Goal: Task Accomplishment & Management: Use online tool/utility

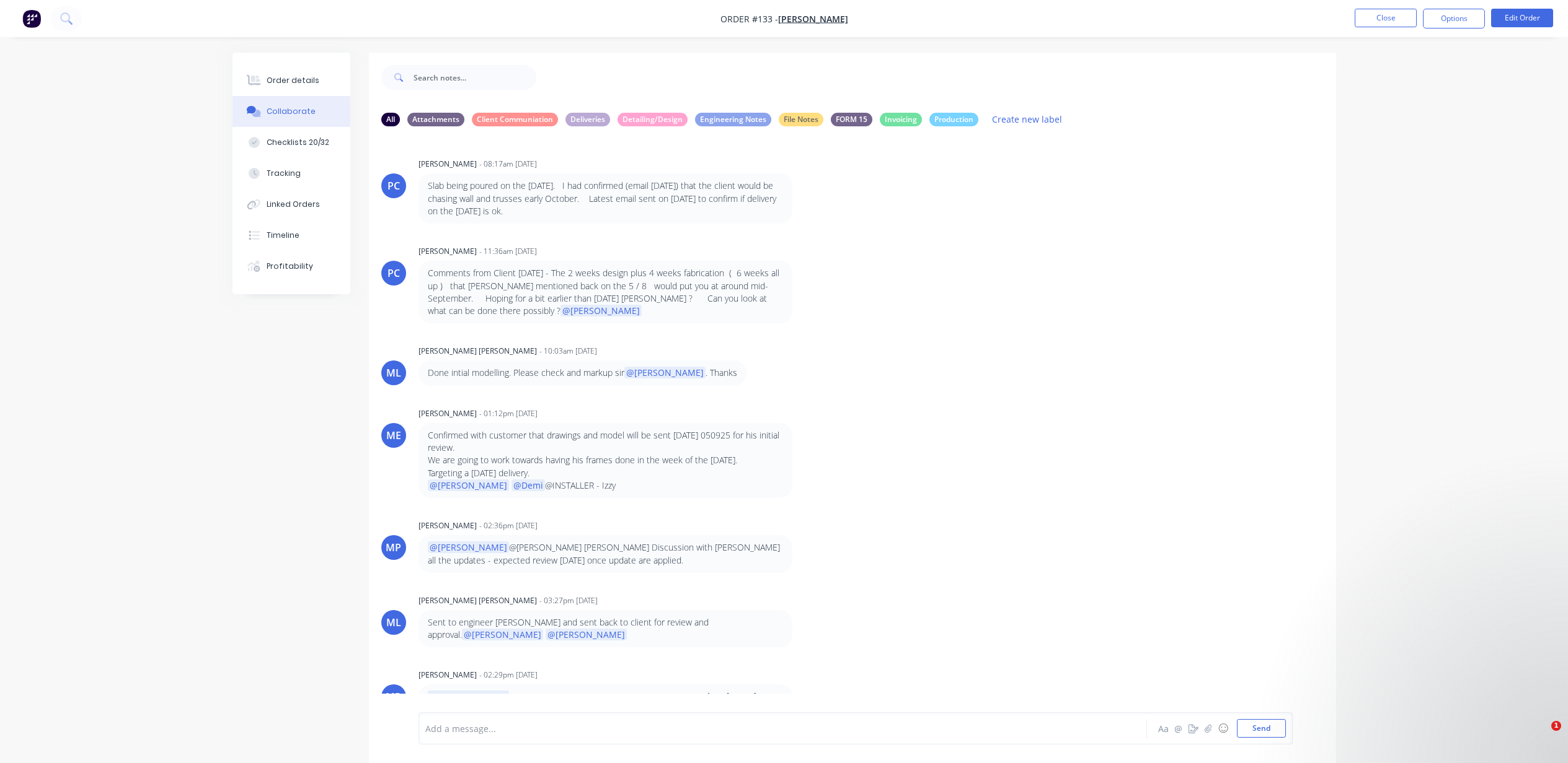
click at [1407, 17] on button "Close" at bounding box center [1385, 18] width 62 height 19
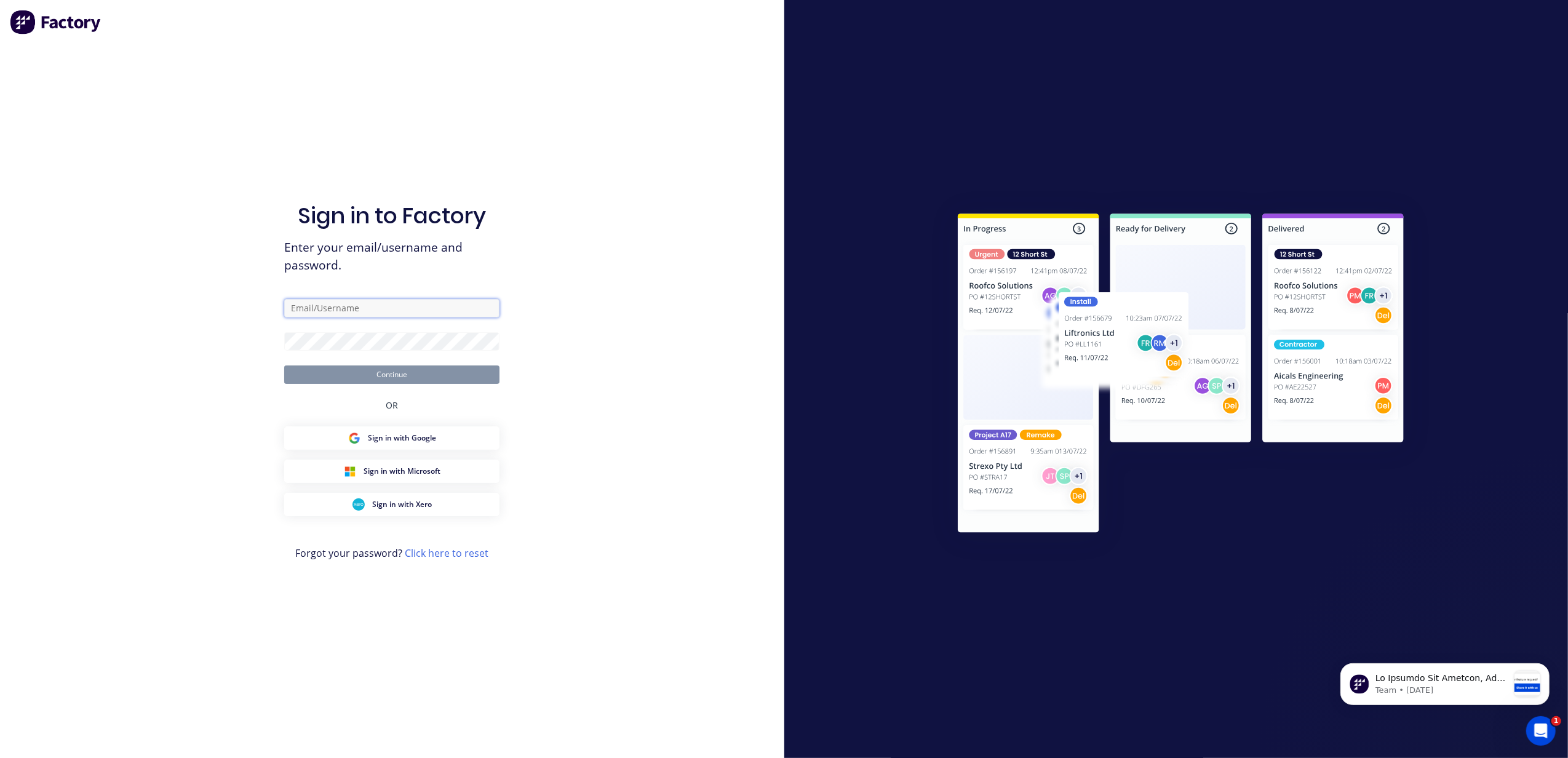
type input "[PERSON_NAME][EMAIL_ADDRESS][DOMAIN_NAME]"
click at [355, 370] on button "Continue" at bounding box center [391, 375] width 215 height 19
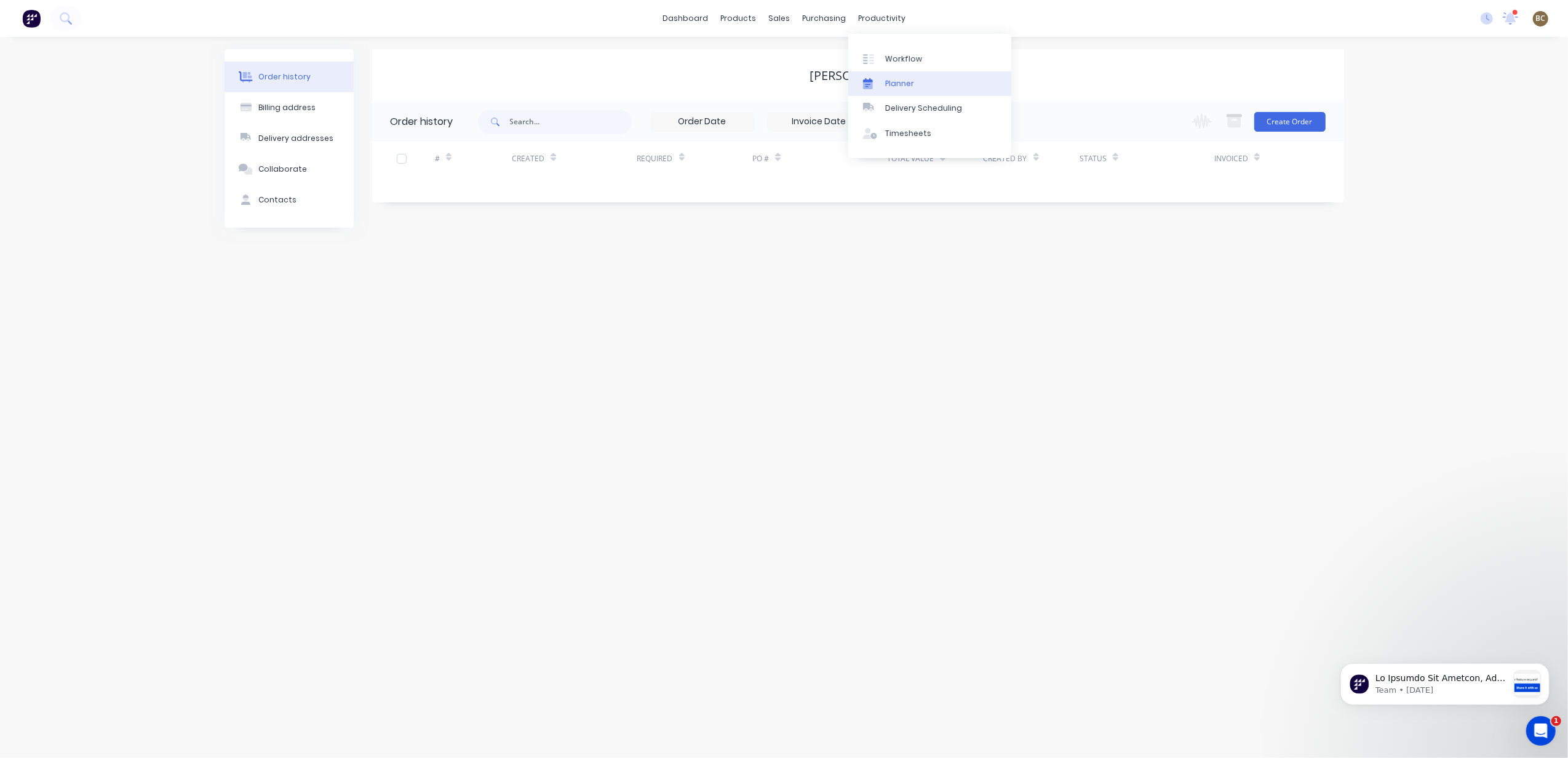
click at [877, 84] on div at bounding box center [872, 83] width 19 height 11
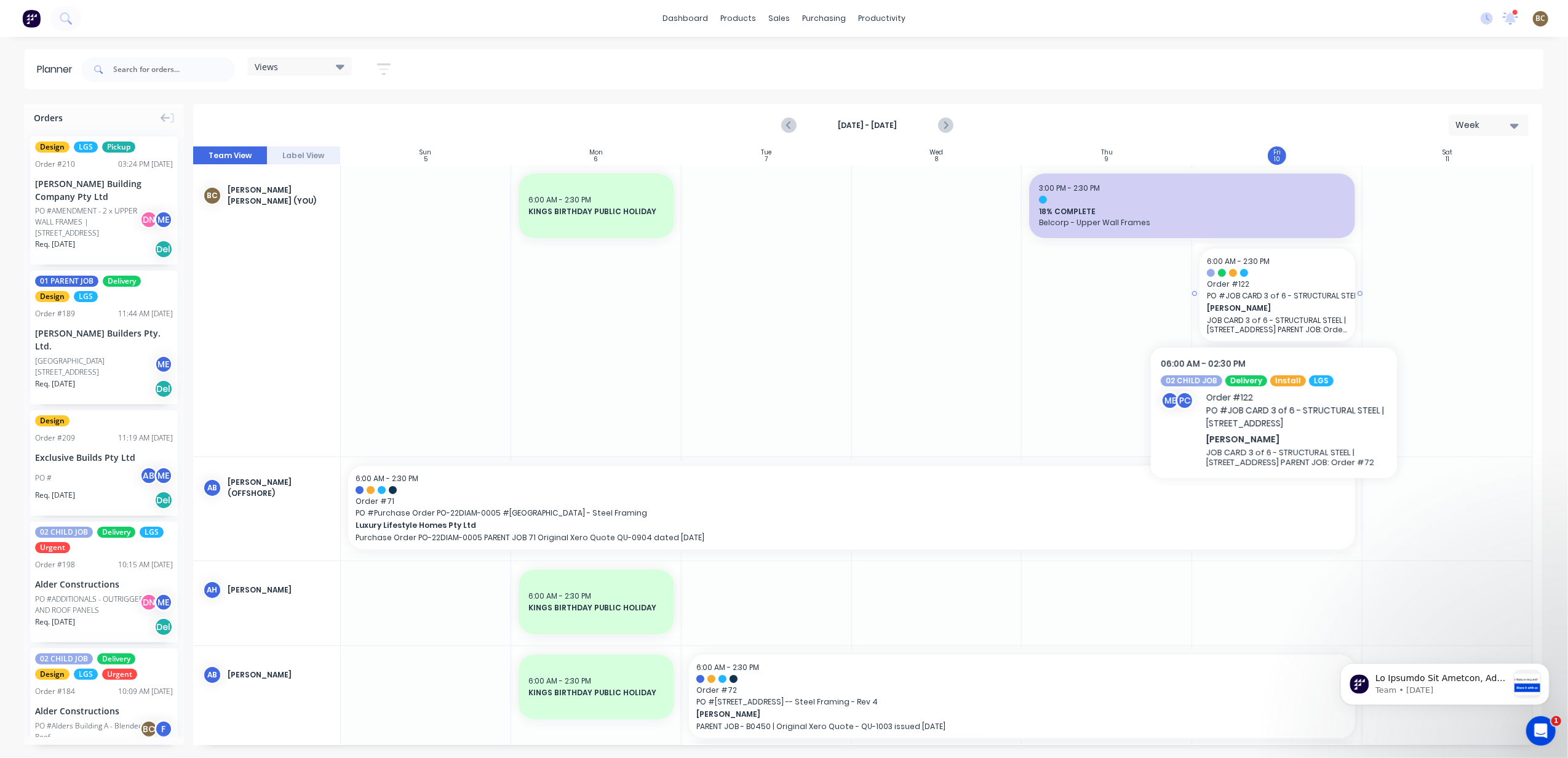
click at [1219, 289] on span "Order # 122" at bounding box center [1277, 284] width 141 height 11
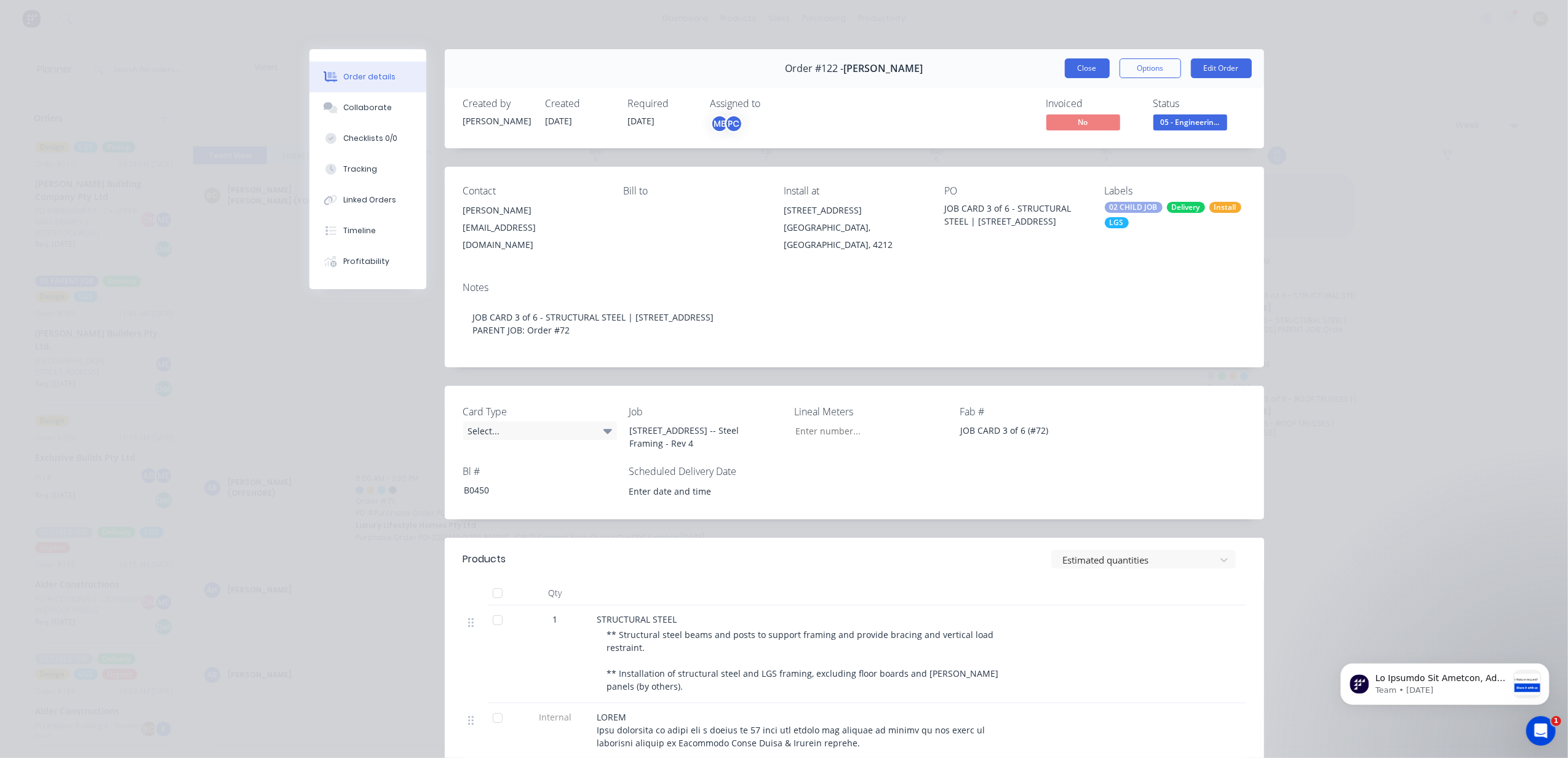
click at [1065, 63] on button "Close" at bounding box center [1087, 68] width 45 height 20
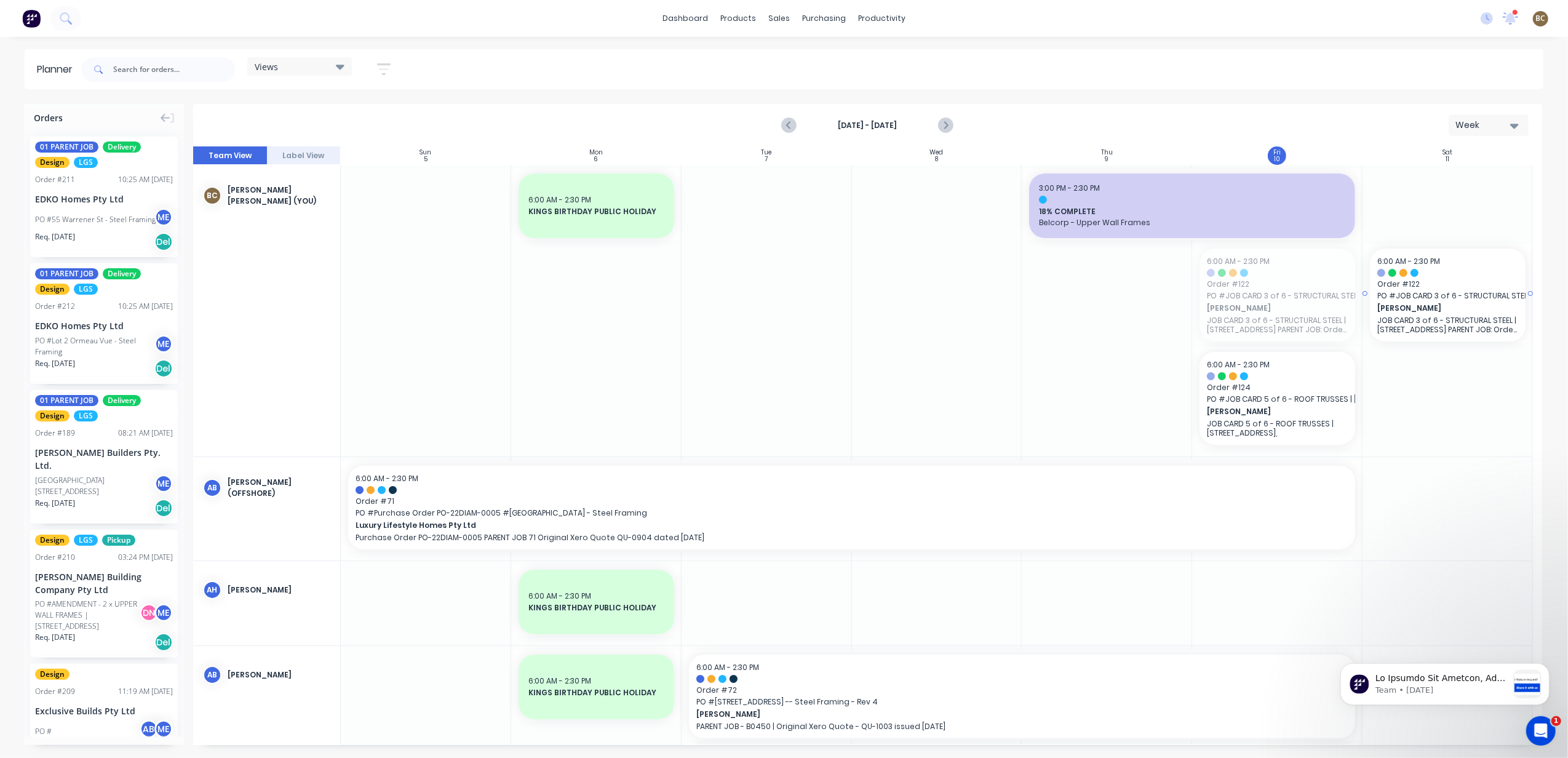
drag, startPoint x: 1263, startPoint y: 311, endPoint x: 1456, endPoint y: 308, distance: 193.0
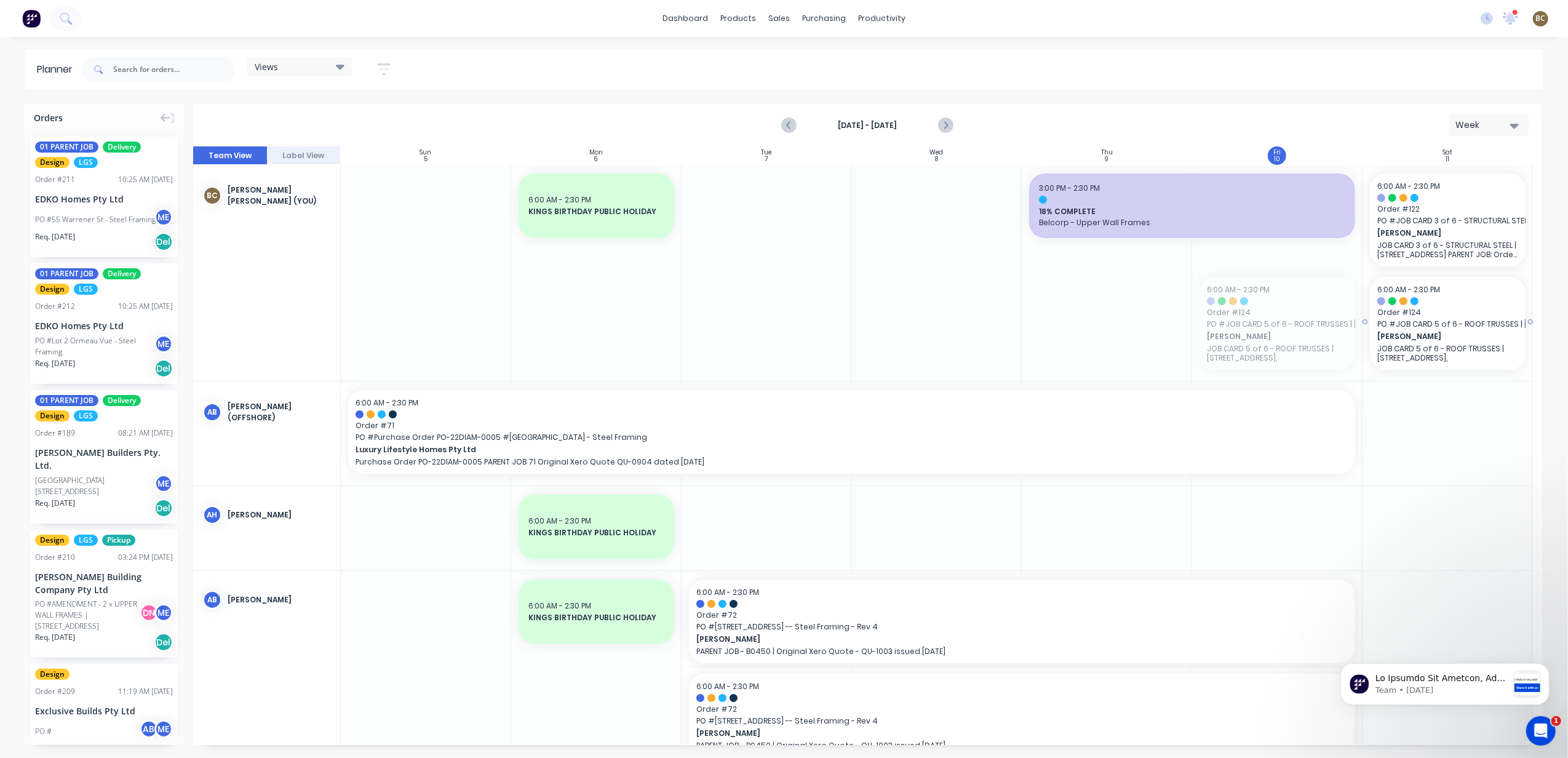
drag, startPoint x: 1286, startPoint y: 324, endPoint x: 1403, endPoint y: 316, distance: 117.3
drag, startPoint x: 1452, startPoint y: 219, endPoint x: 129, endPoint y: 469, distance: 1346.4
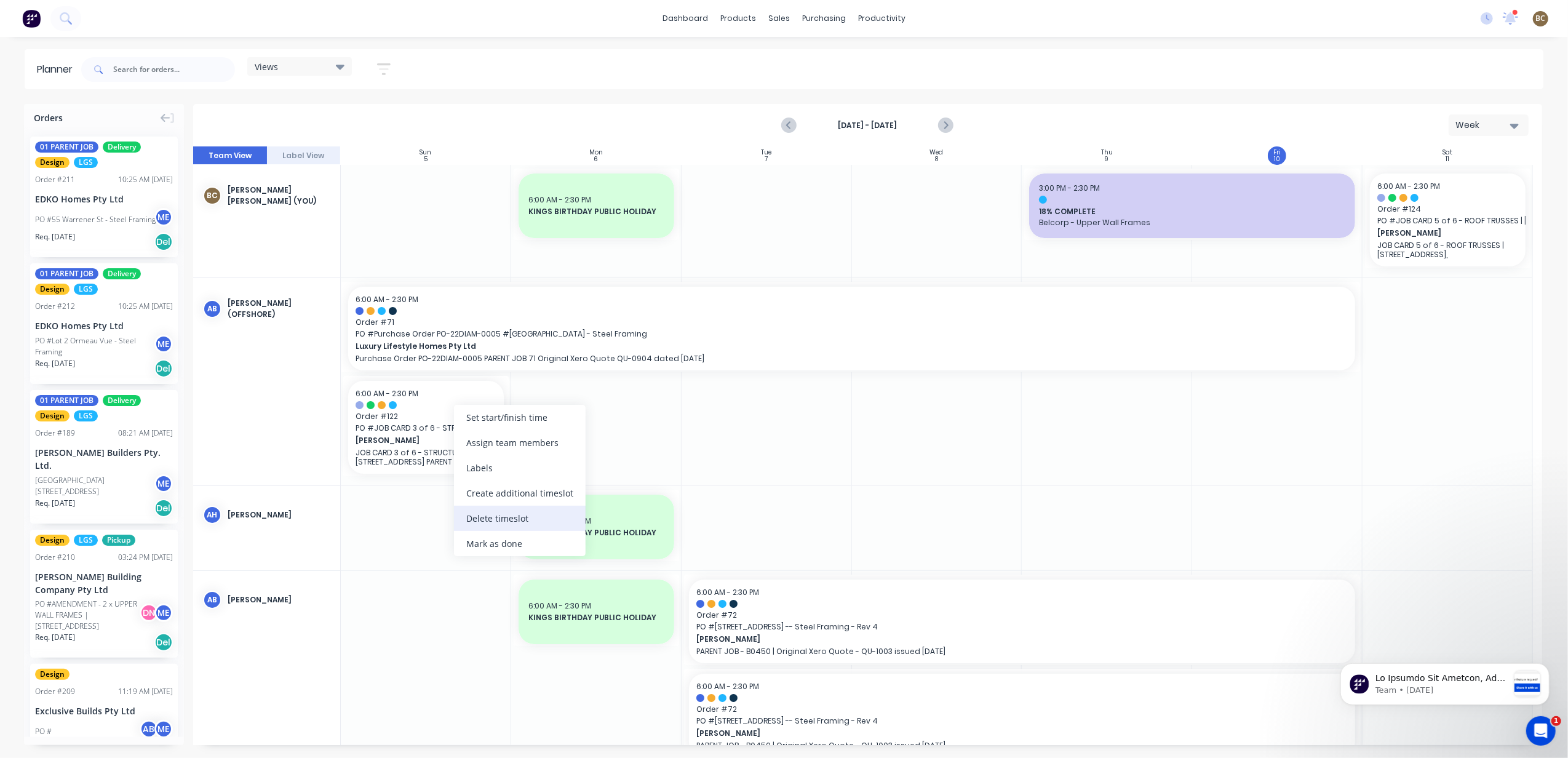
click at [554, 522] on div "Delete timeslot" at bounding box center [520, 519] width 132 height 26
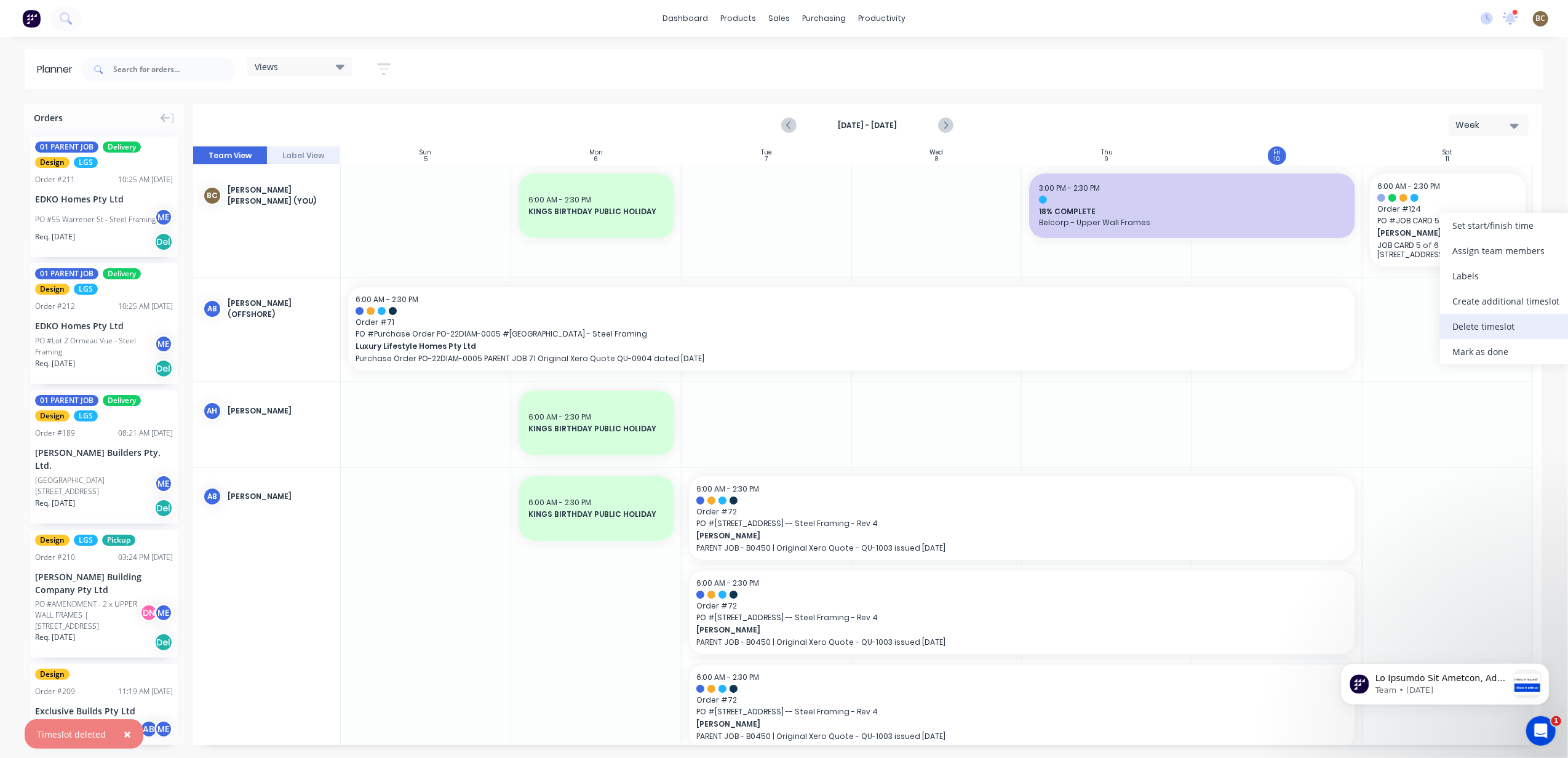
click at [1511, 333] on div "Delete timeslot" at bounding box center [1506, 327] width 132 height 26
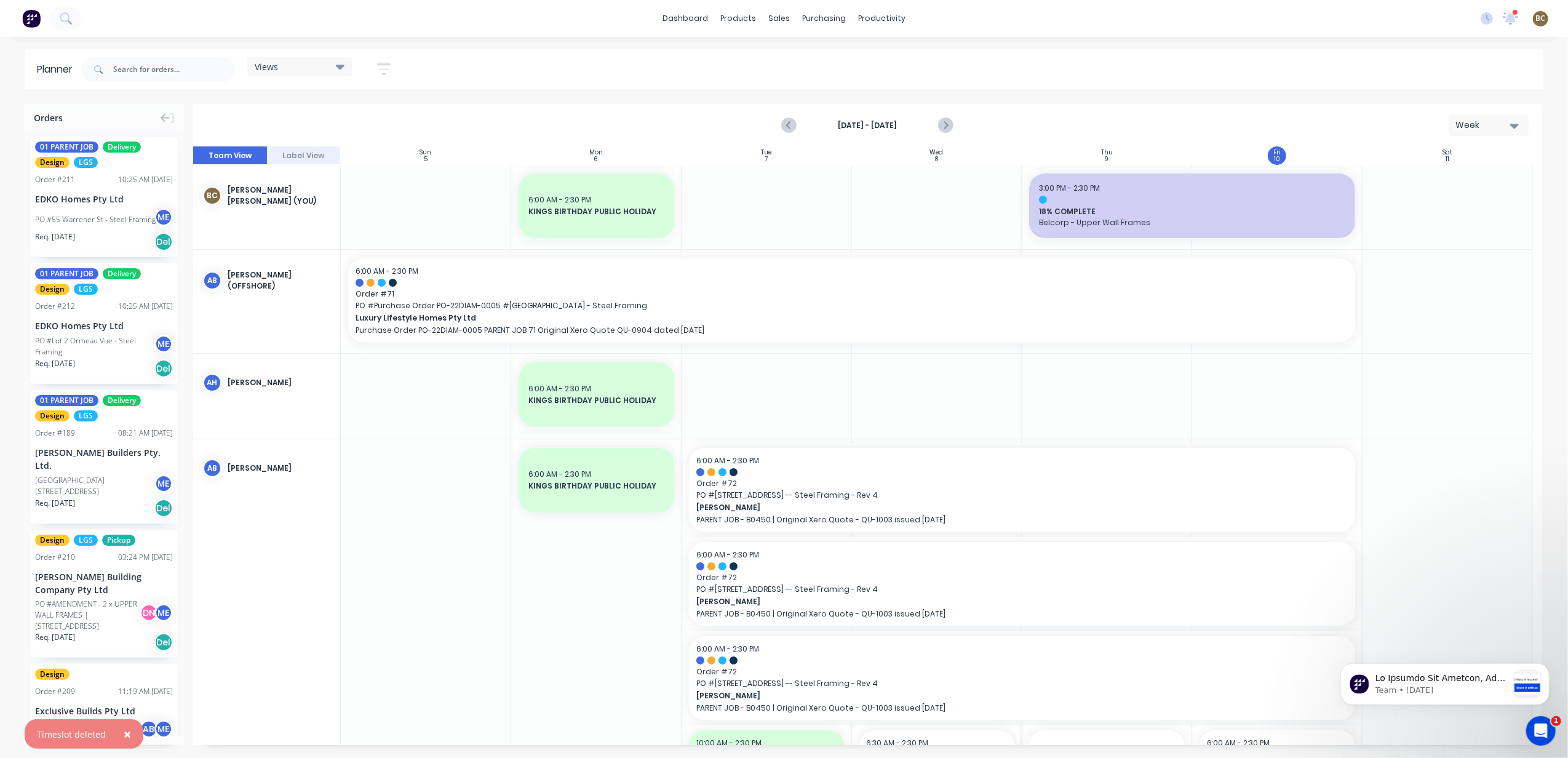
click at [1503, 127] on div "Week" at bounding box center [1484, 125] width 57 height 13
click at [270, 70] on span "Views" at bounding box center [266, 66] width 23 height 13
click at [279, 251] on button "PRODUCTION - DEMI" at bounding box center [322, 254] width 131 height 14
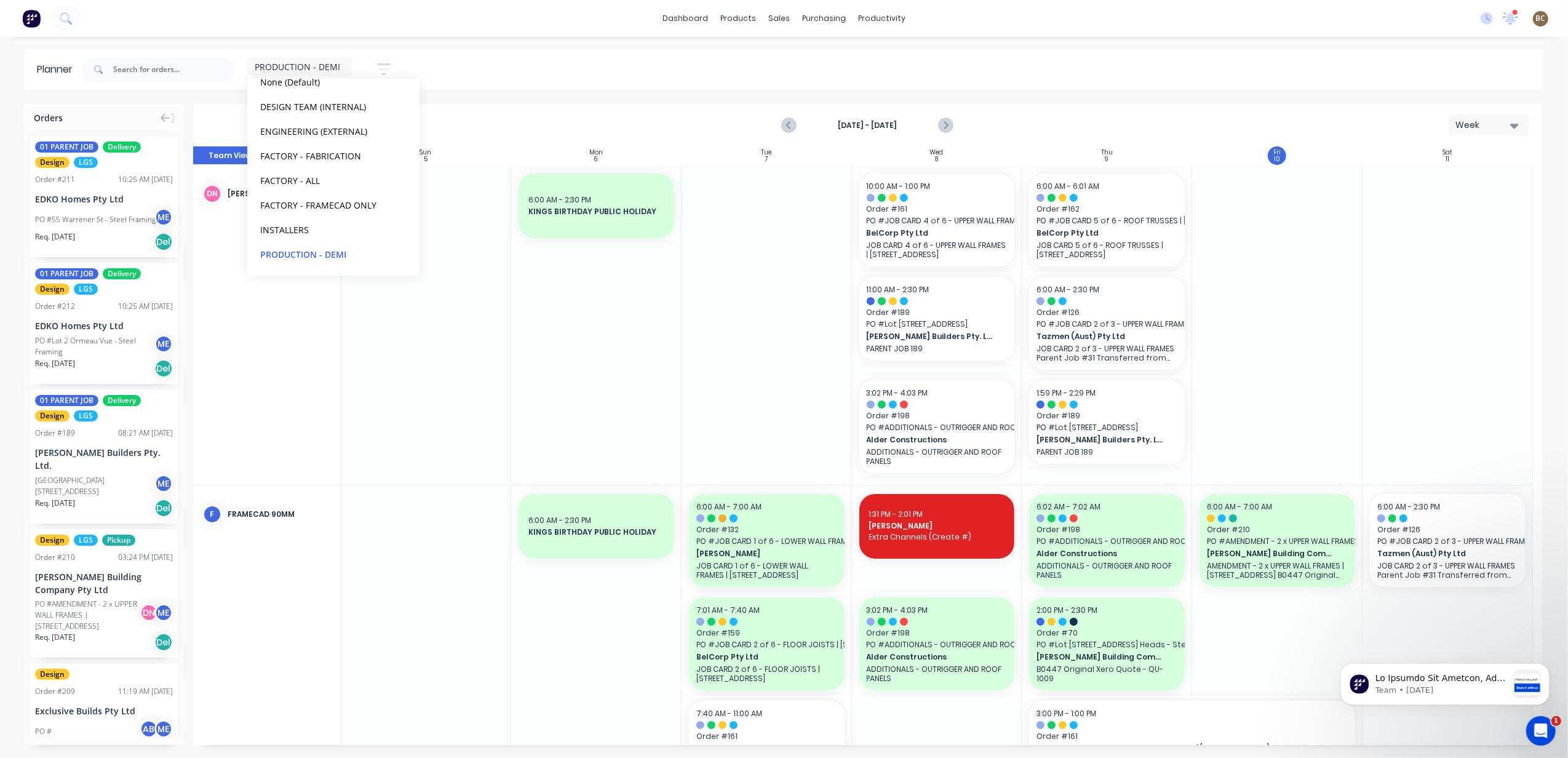
click at [656, 400] on div at bounding box center [596, 325] width 170 height 320
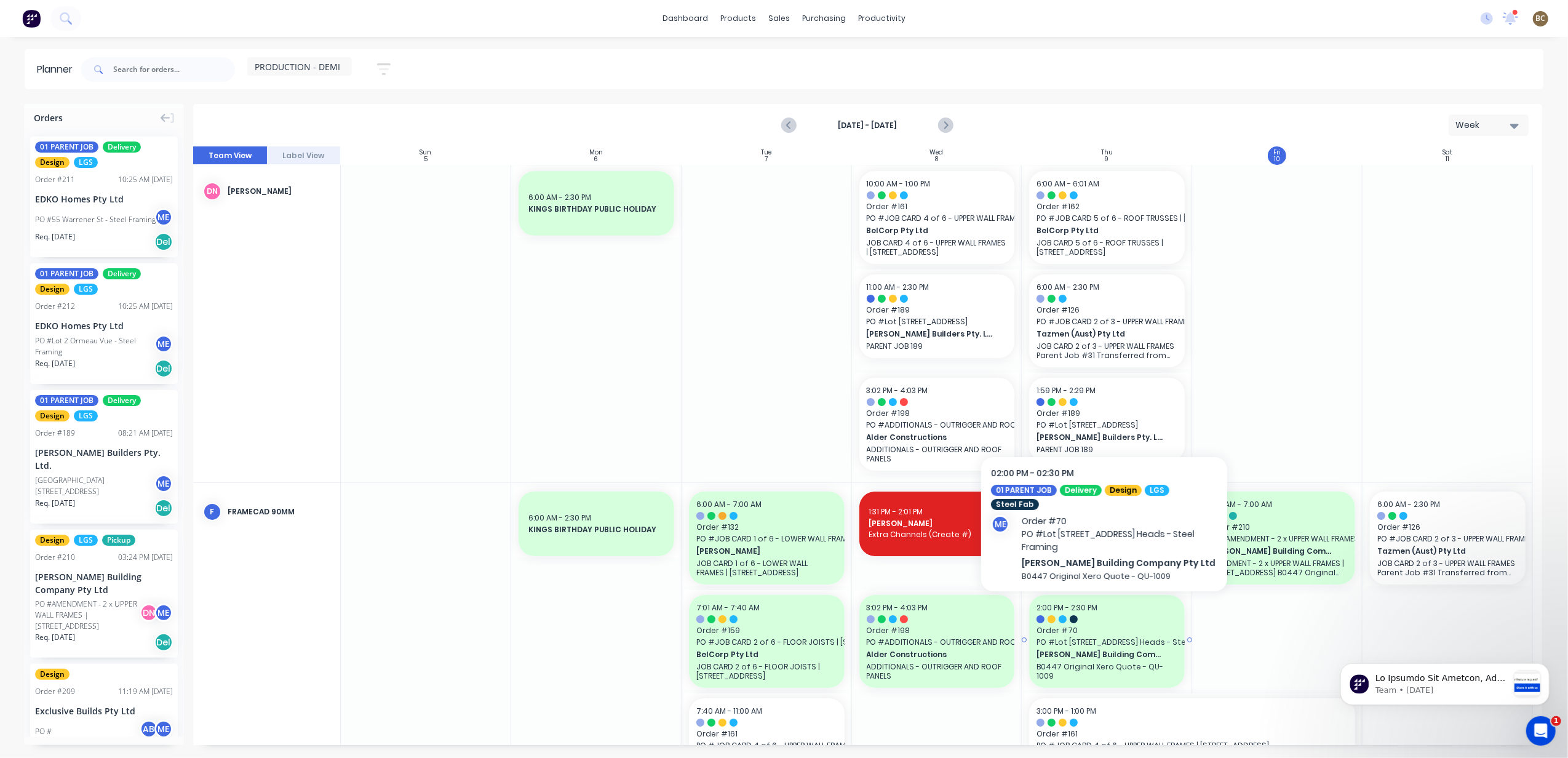
scroll to position [0, 0]
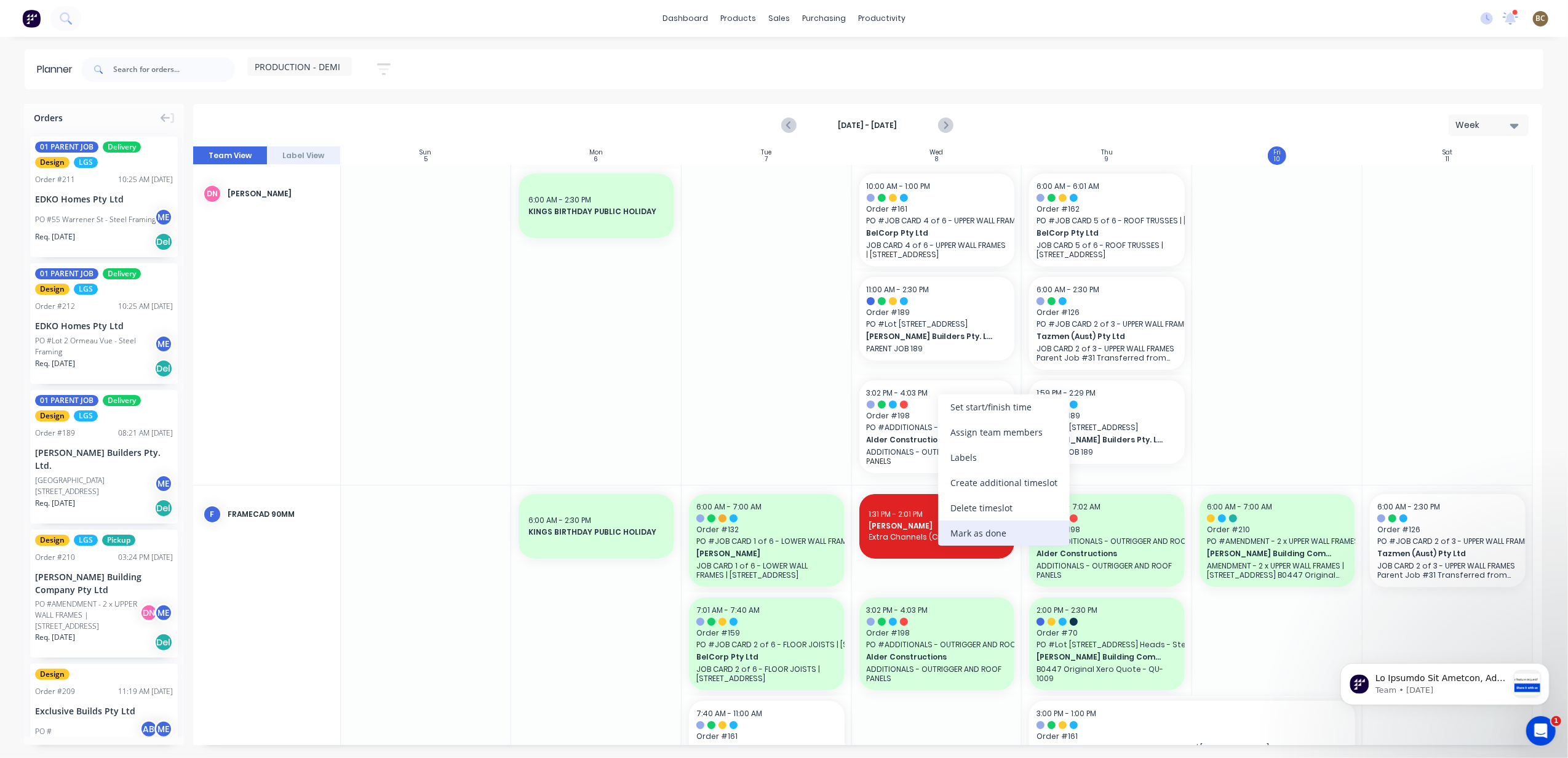
click at [1019, 530] on div "Mark as done" at bounding box center [1003, 533] width 132 height 26
